Goal: Entertainment & Leisure: Consume media (video, audio)

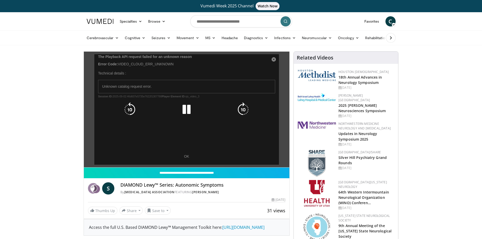
click at [187, 157] on div "10 seconds Tap to unmute" at bounding box center [187, 110] width 206 height 116
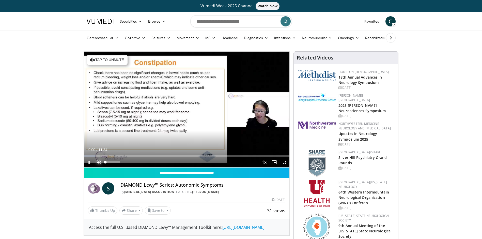
click at [100, 162] on span "Video Player" at bounding box center [99, 162] width 10 height 10
click at [89, 163] on span "Video Player" at bounding box center [89, 162] width 10 height 10
